Goal: Navigation & Orientation: Find specific page/section

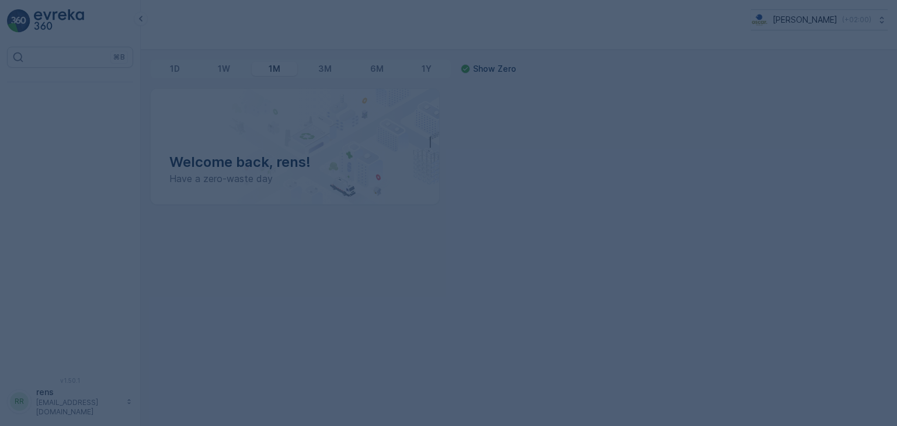
click at [408, 32] on div at bounding box center [448, 213] width 897 height 426
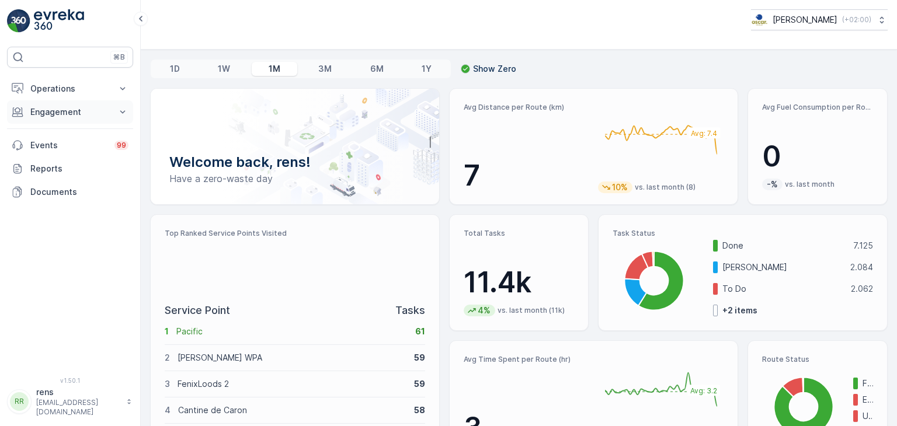
click at [54, 113] on p "Engagement" at bounding box center [69, 112] width 79 height 12
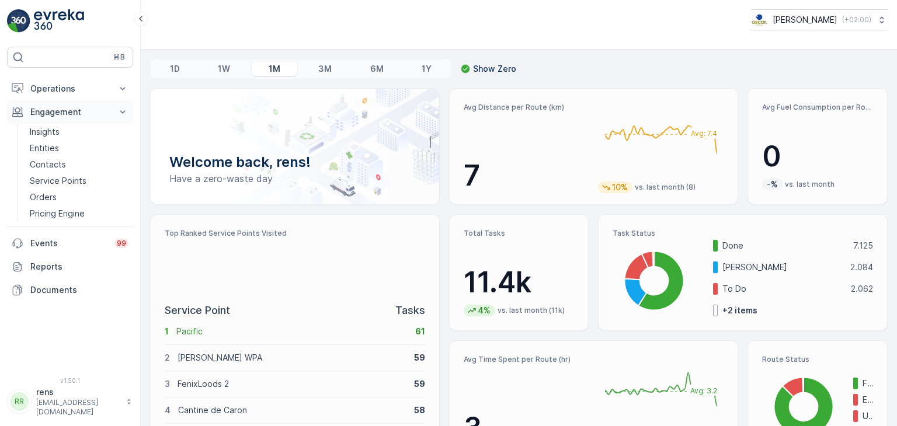
click at [42, 112] on p "Engagement" at bounding box center [69, 112] width 79 height 12
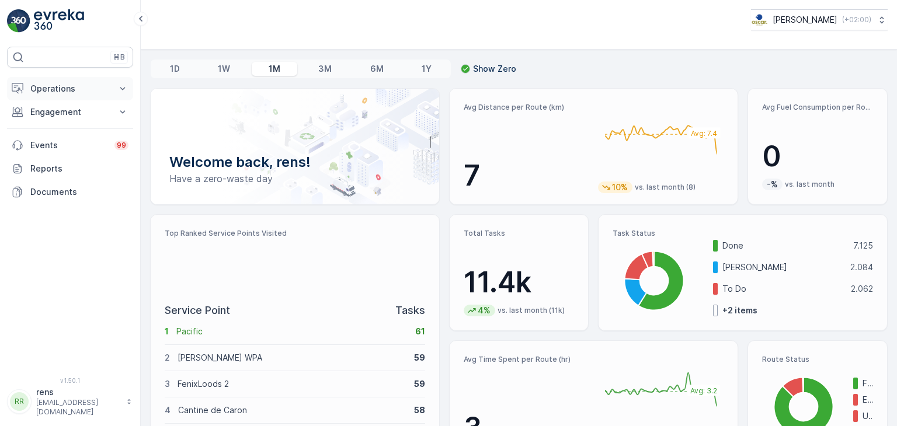
click at [61, 83] on p "Operations" at bounding box center [69, 89] width 79 height 12
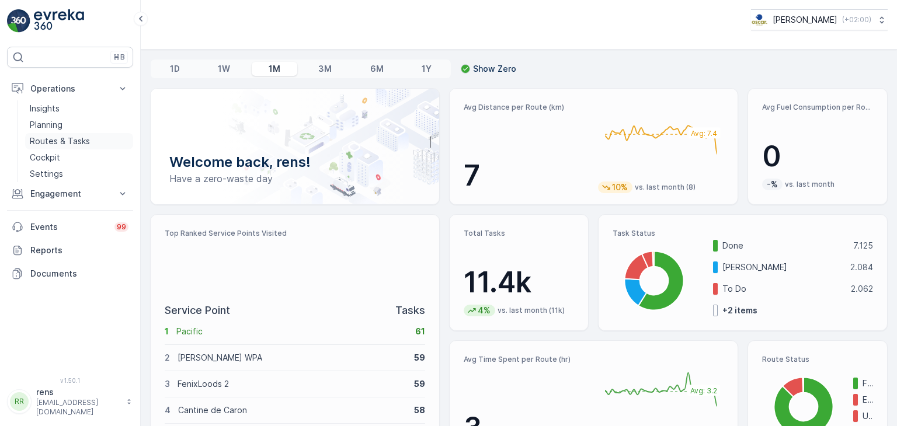
click at [53, 140] on p "Routes & Tasks" at bounding box center [60, 141] width 60 height 12
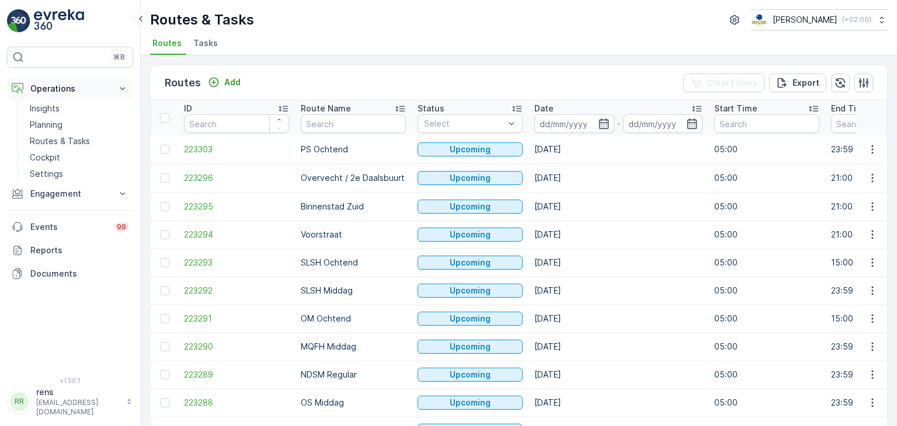
click at [123, 86] on icon at bounding box center [123, 89] width 12 height 12
